Goal: Use online tool/utility: Utilize a website feature to perform a specific function

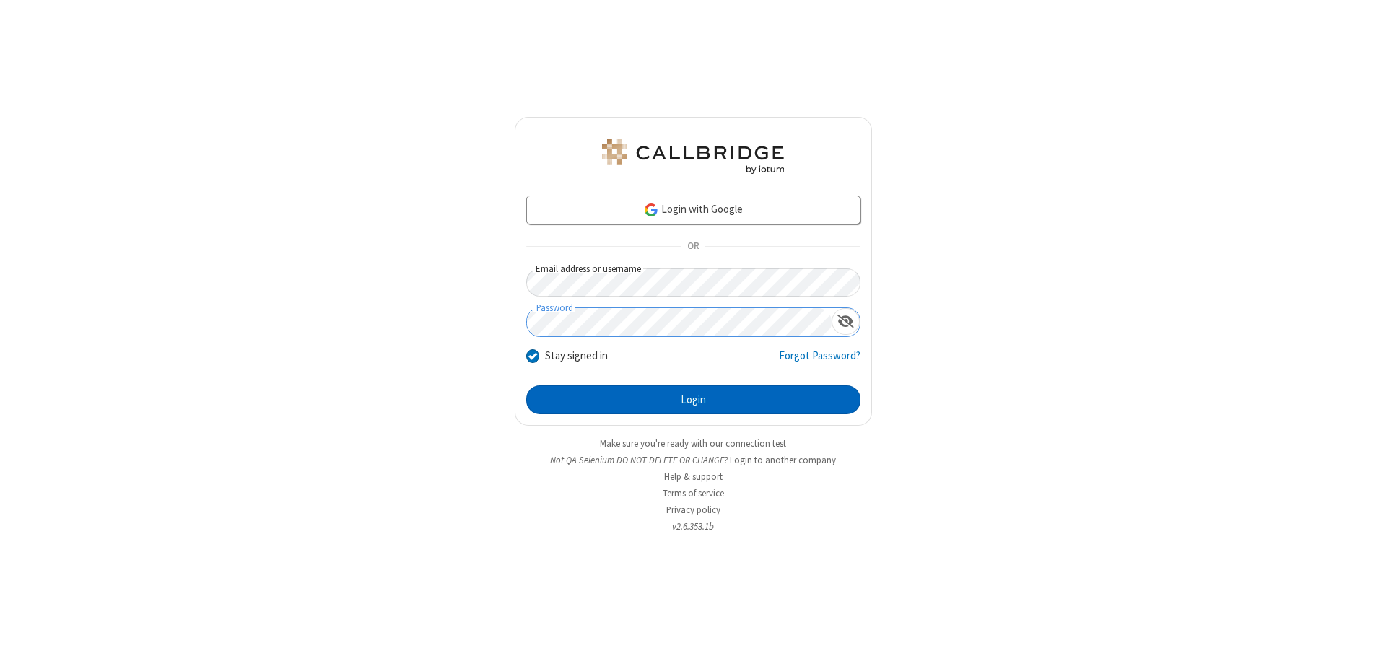
click at [693, 400] on button "Login" at bounding box center [693, 400] width 334 height 29
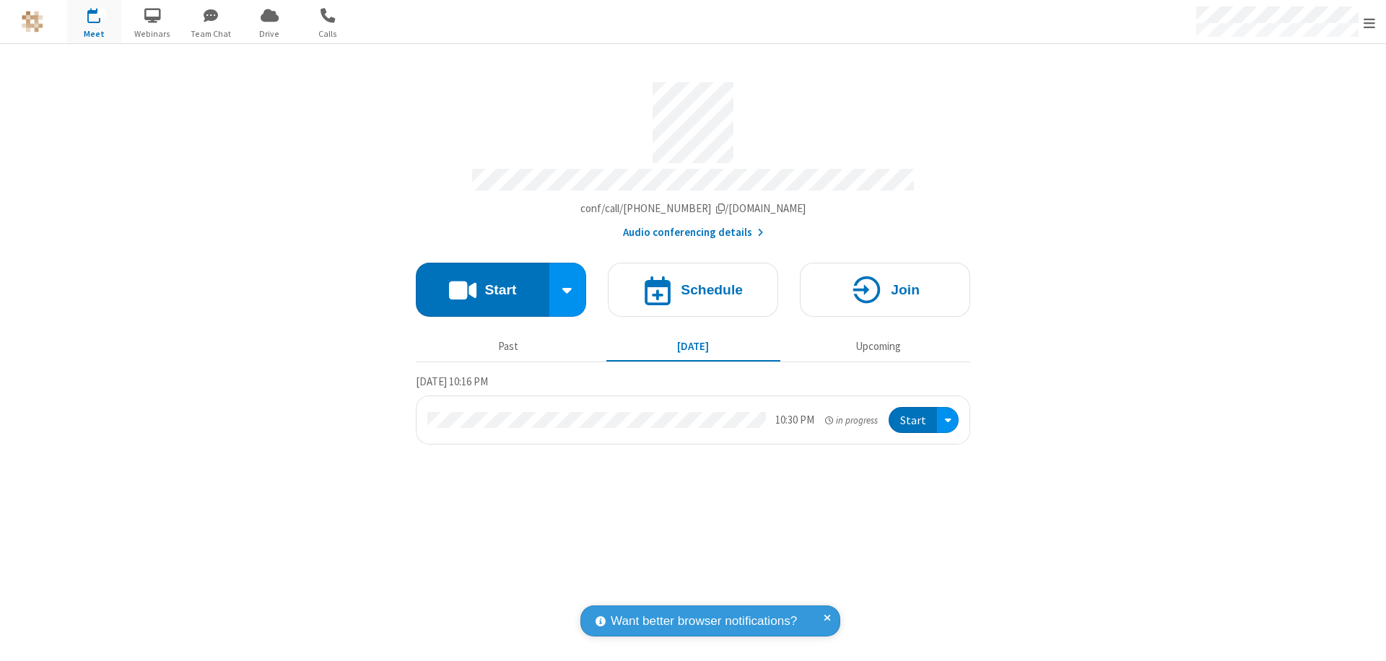
click at [482, 283] on button "Start" at bounding box center [483, 290] width 134 height 54
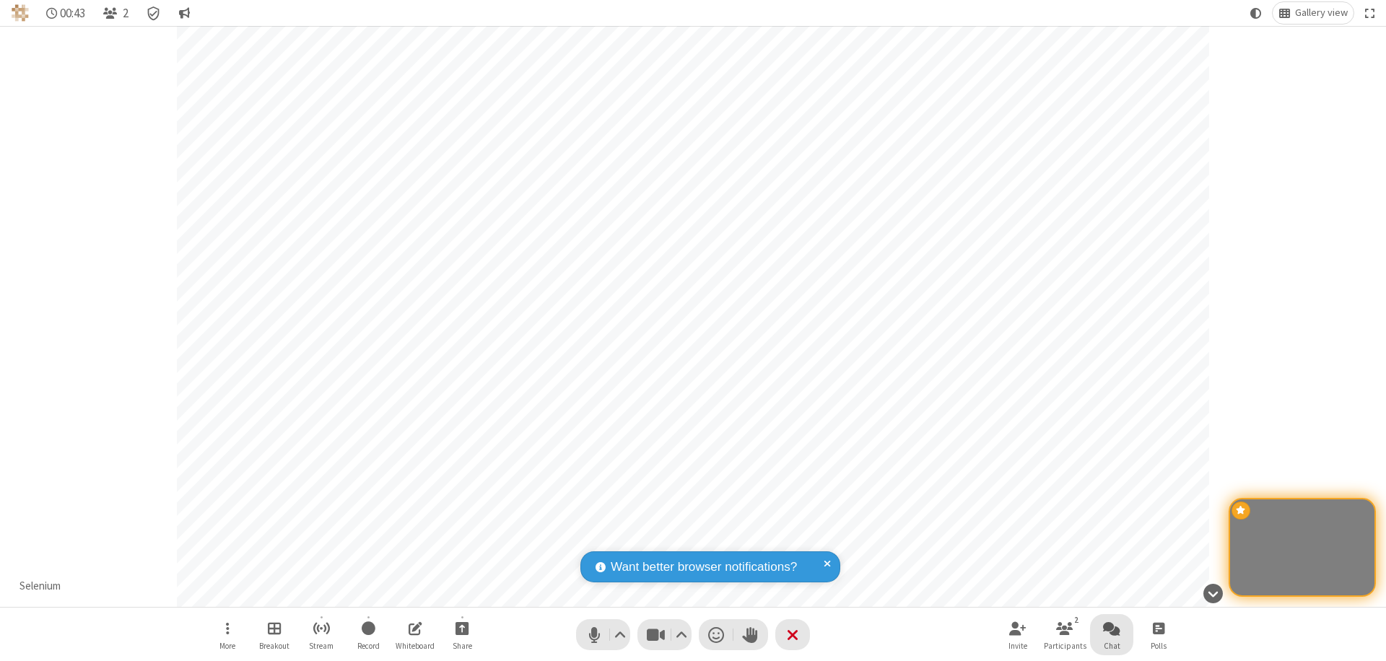
click at [1112, 628] on span "Open chat" at bounding box center [1111, 629] width 17 height 18
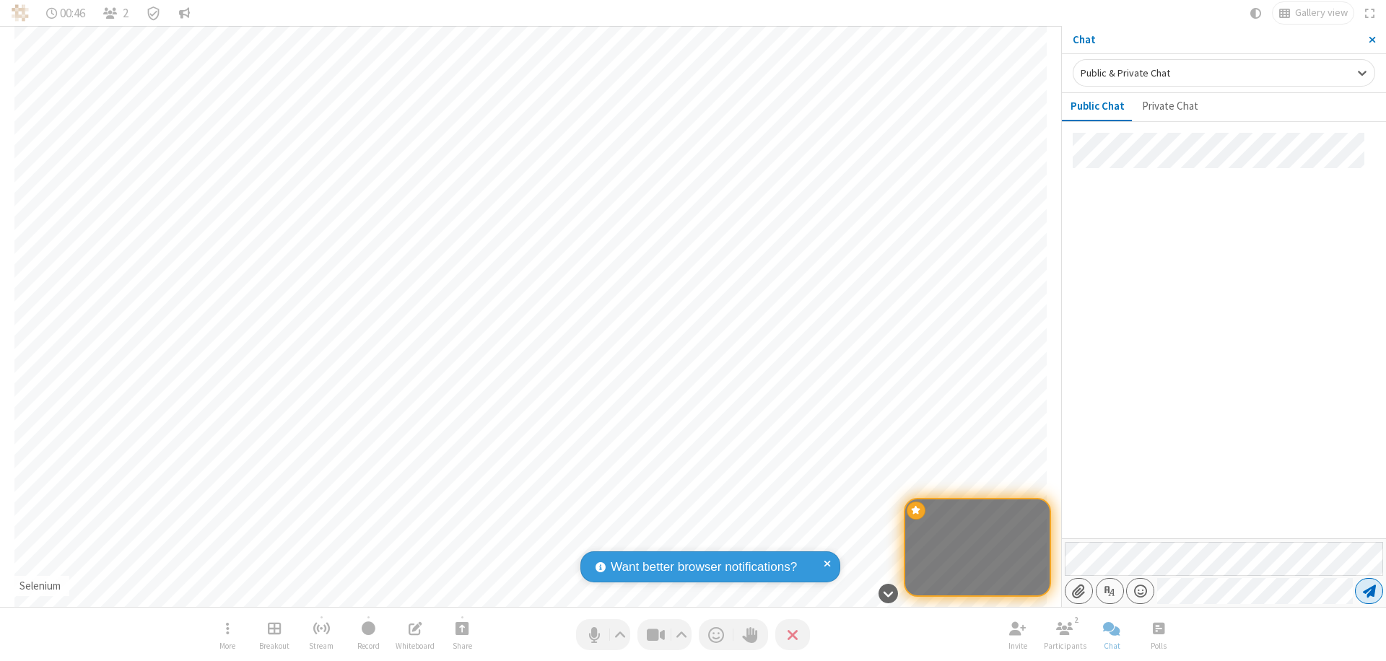
click at [1369, 591] on span "Send message" at bounding box center [1369, 591] width 13 height 14
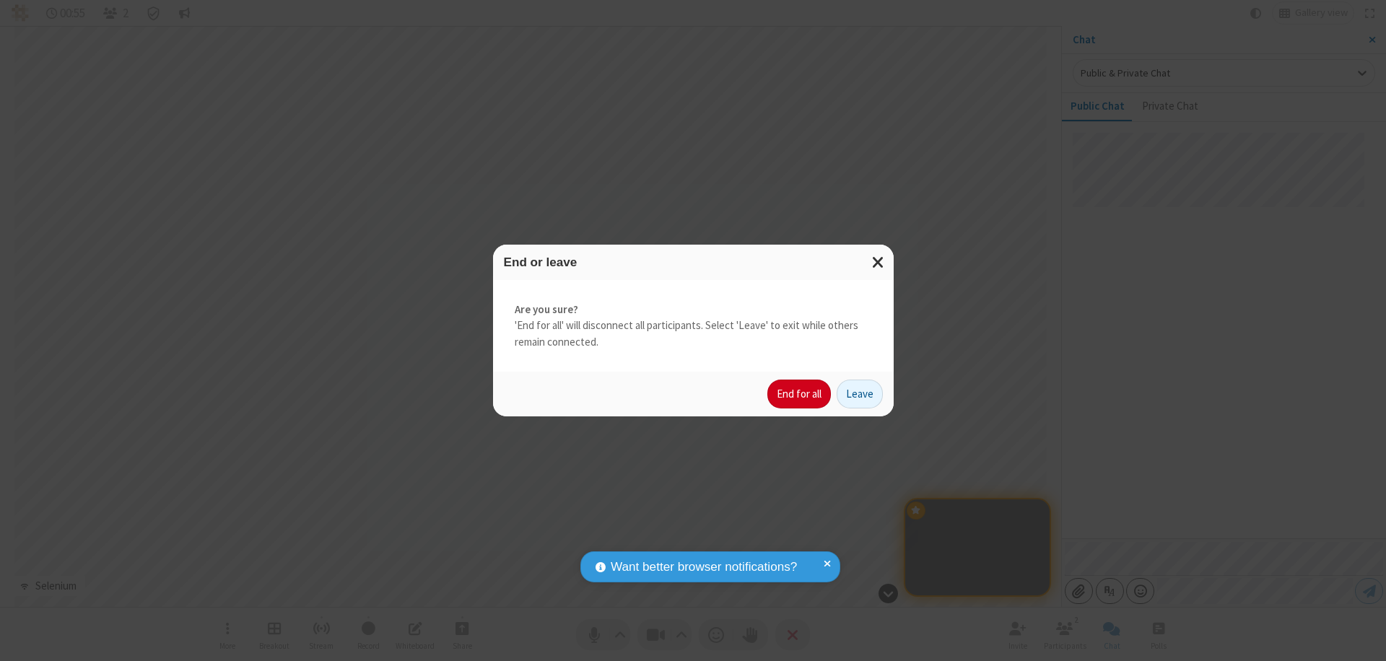
click at [800, 394] on button "End for all" at bounding box center [800, 394] width 64 height 29
